Goal: Task Accomplishment & Management: Complete application form

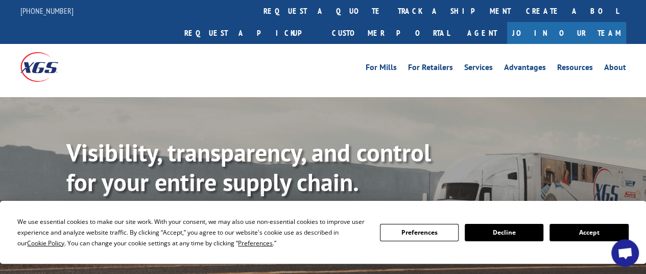
click at [588, 22] on link "Join Our Team" at bounding box center [566, 33] width 119 height 22
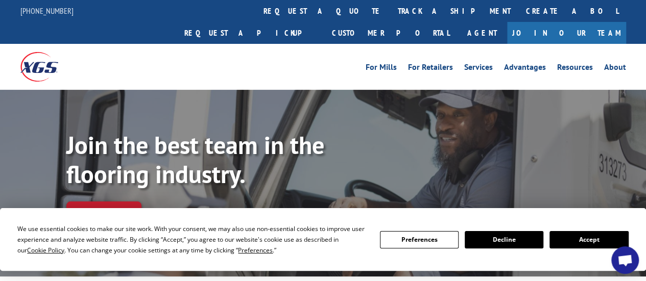
click at [575, 244] on button "Accept" at bounding box center [588, 239] width 79 height 17
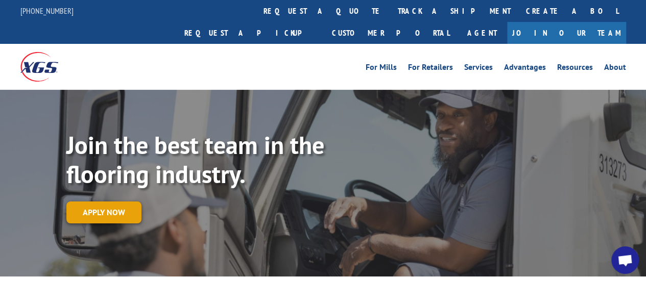
click at [119, 202] on link "Apply now" at bounding box center [103, 213] width 75 height 22
click at [589, 22] on link "Join Our Team" at bounding box center [566, 33] width 119 height 22
click at [122, 202] on link "Apply now" at bounding box center [103, 213] width 75 height 22
